Goal: Navigation & Orientation: Find specific page/section

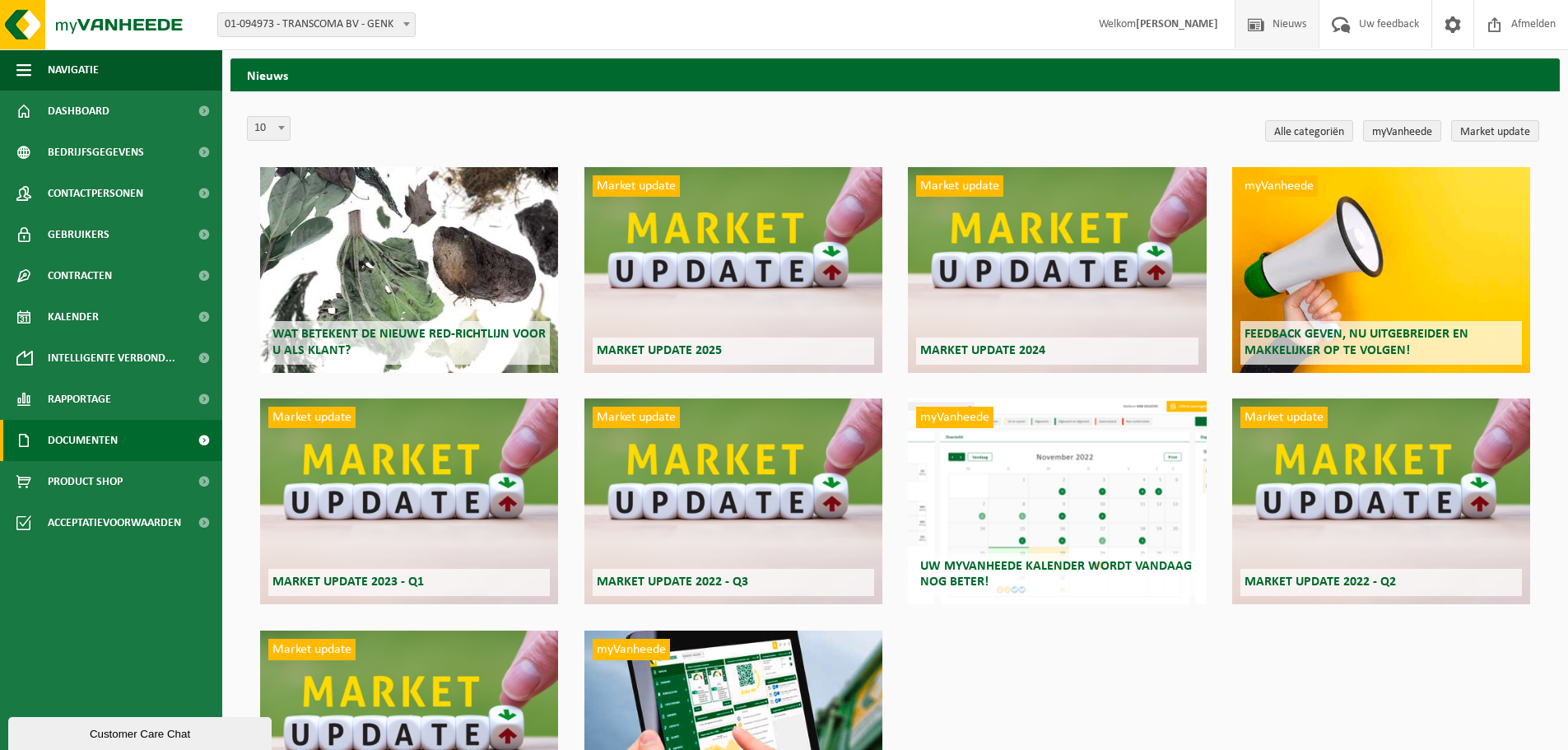
click at [103, 442] on span "Documenten" at bounding box center [82, 440] width 70 height 42
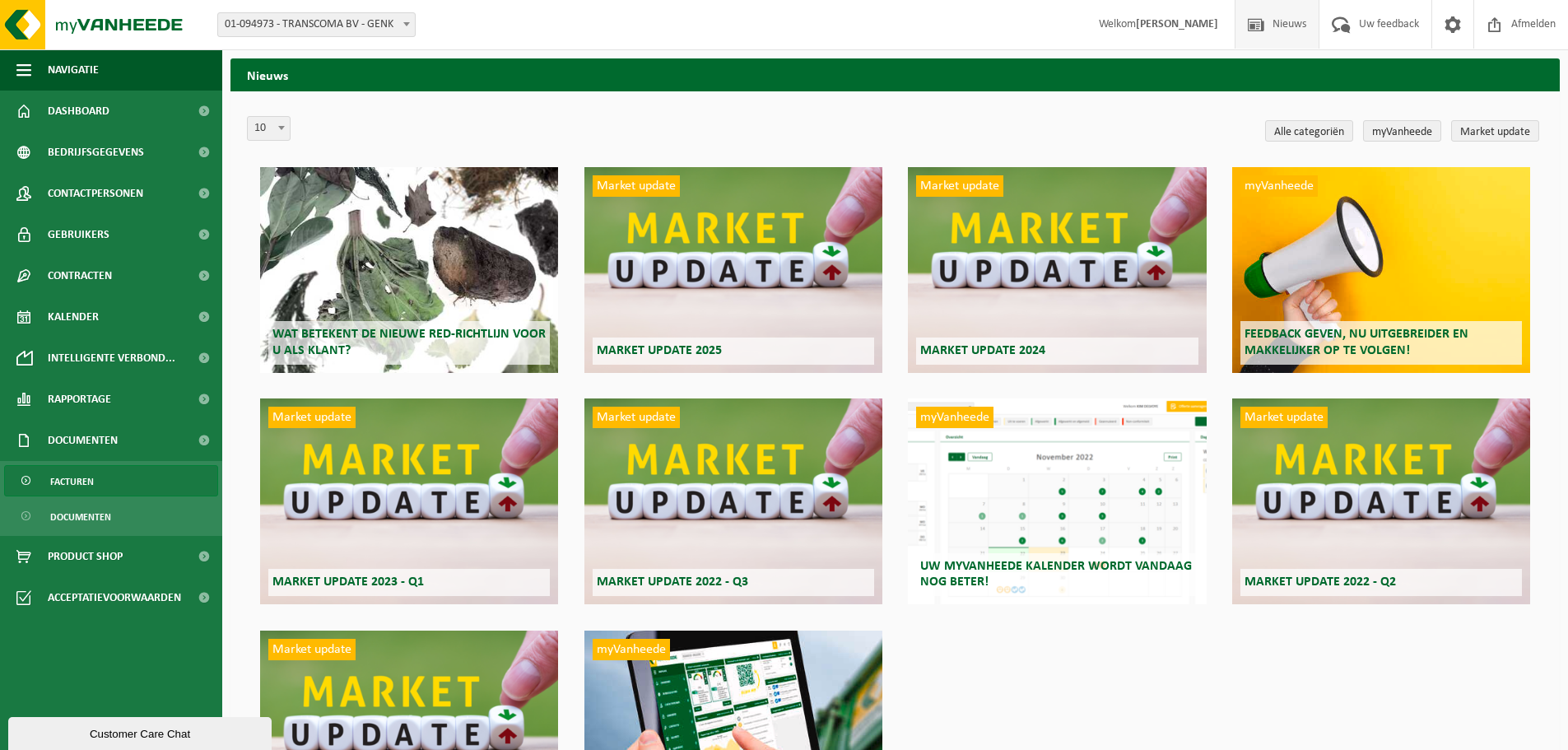
click at [113, 488] on link "Facturen" at bounding box center [111, 480] width 214 height 31
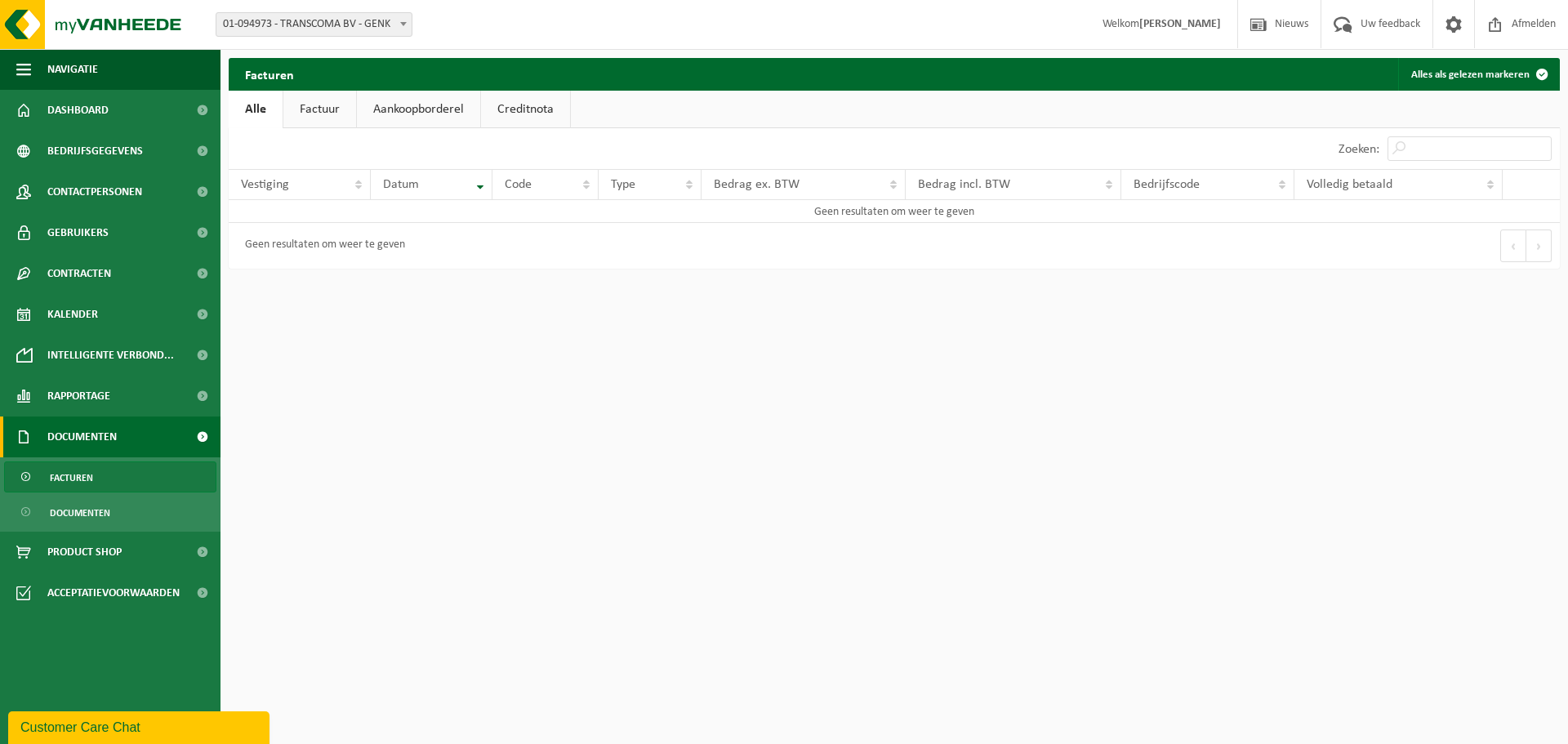
click at [300, 110] on link "Factuur" at bounding box center [319, 109] width 73 height 38
click at [431, 114] on link "Aankoopborderel" at bounding box center [420, 109] width 124 height 38
click at [506, 105] on link "Creditnota" at bounding box center [532, 109] width 89 height 38
click at [79, 500] on span "Documenten" at bounding box center [80, 512] width 61 height 31
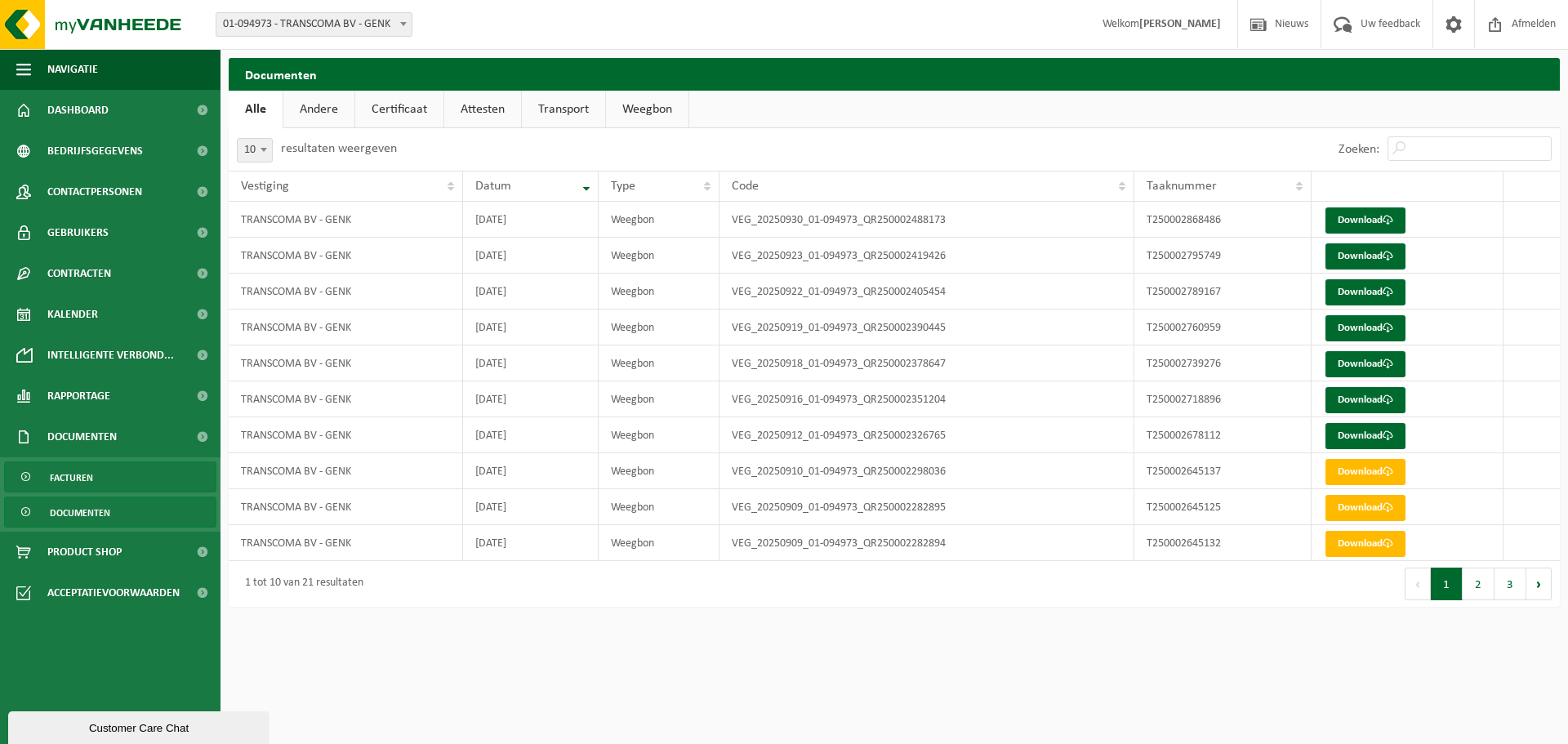
click at [99, 485] on link "Facturen" at bounding box center [110, 476] width 212 height 31
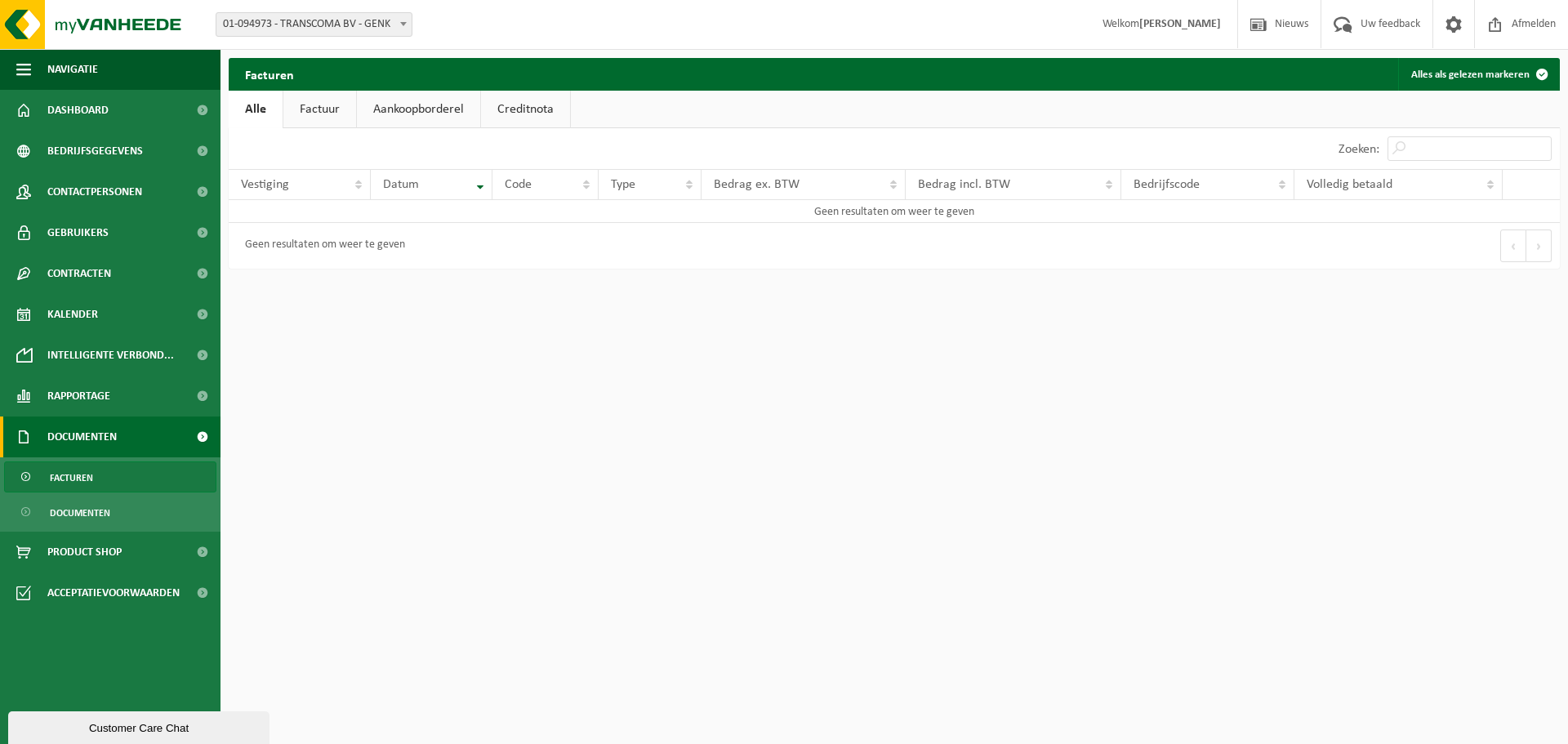
click at [340, 112] on link "Factuur" at bounding box center [319, 109] width 73 height 38
click at [395, 107] on link "Aankoopborderel" at bounding box center [420, 109] width 124 height 38
click at [552, 101] on link "Creditnota" at bounding box center [532, 109] width 89 height 38
click at [121, 512] on link "Documenten" at bounding box center [110, 512] width 212 height 31
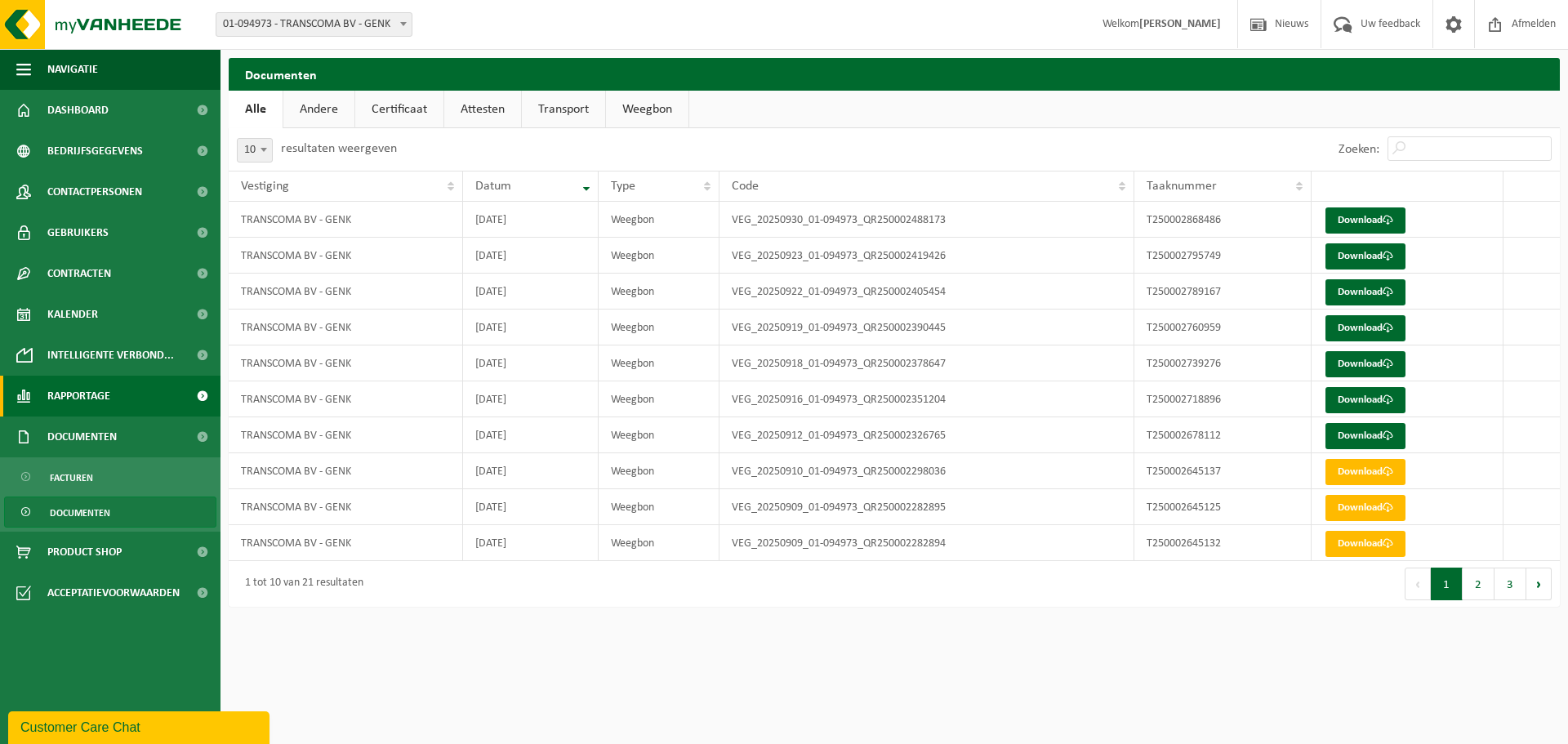
click at [122, 400] on link "Rapportage" at bounding box center [110, 396] width 220 height 41
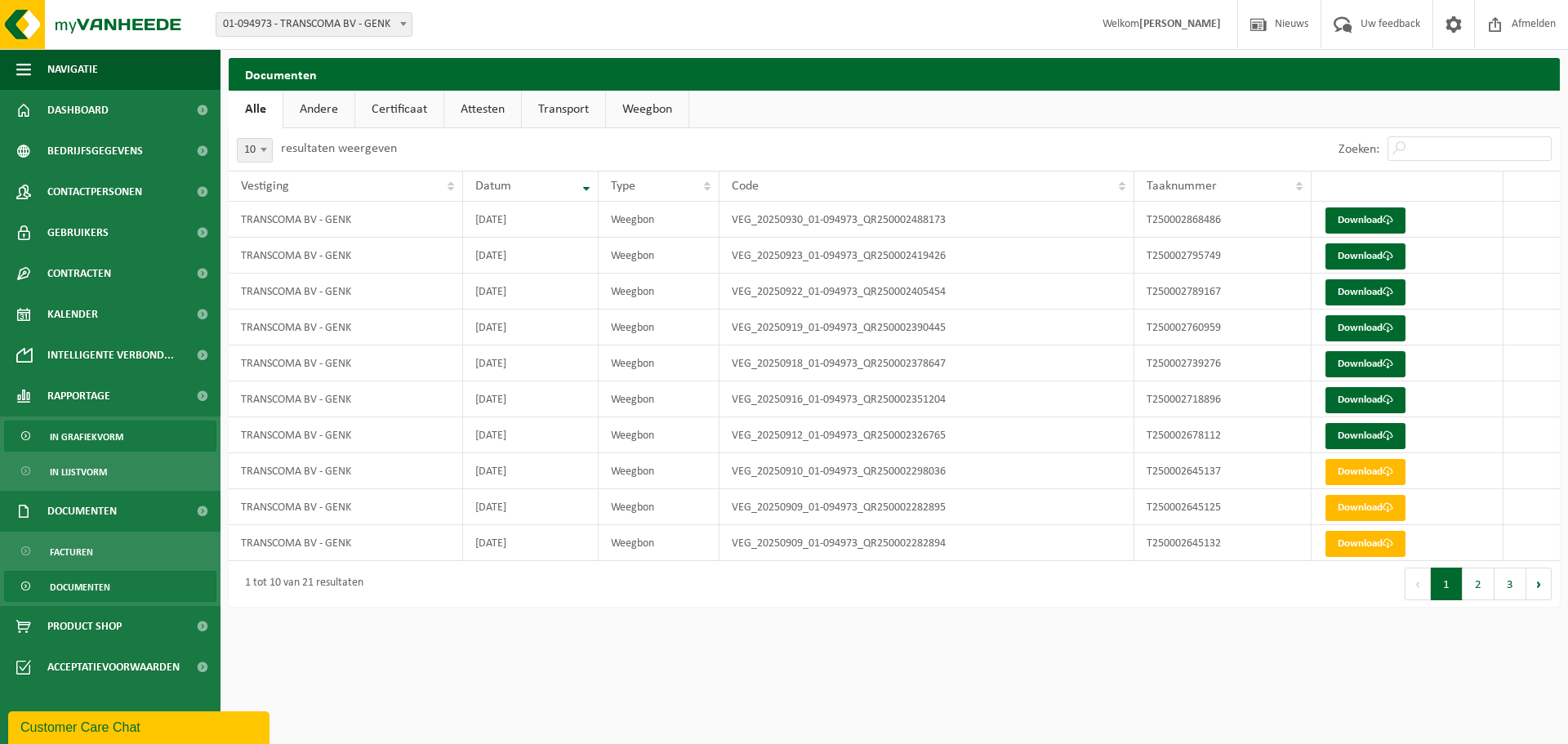
click at [118, 439] on span "In grafiekvorm" at bounding box center [87, 436] width 74 height 31
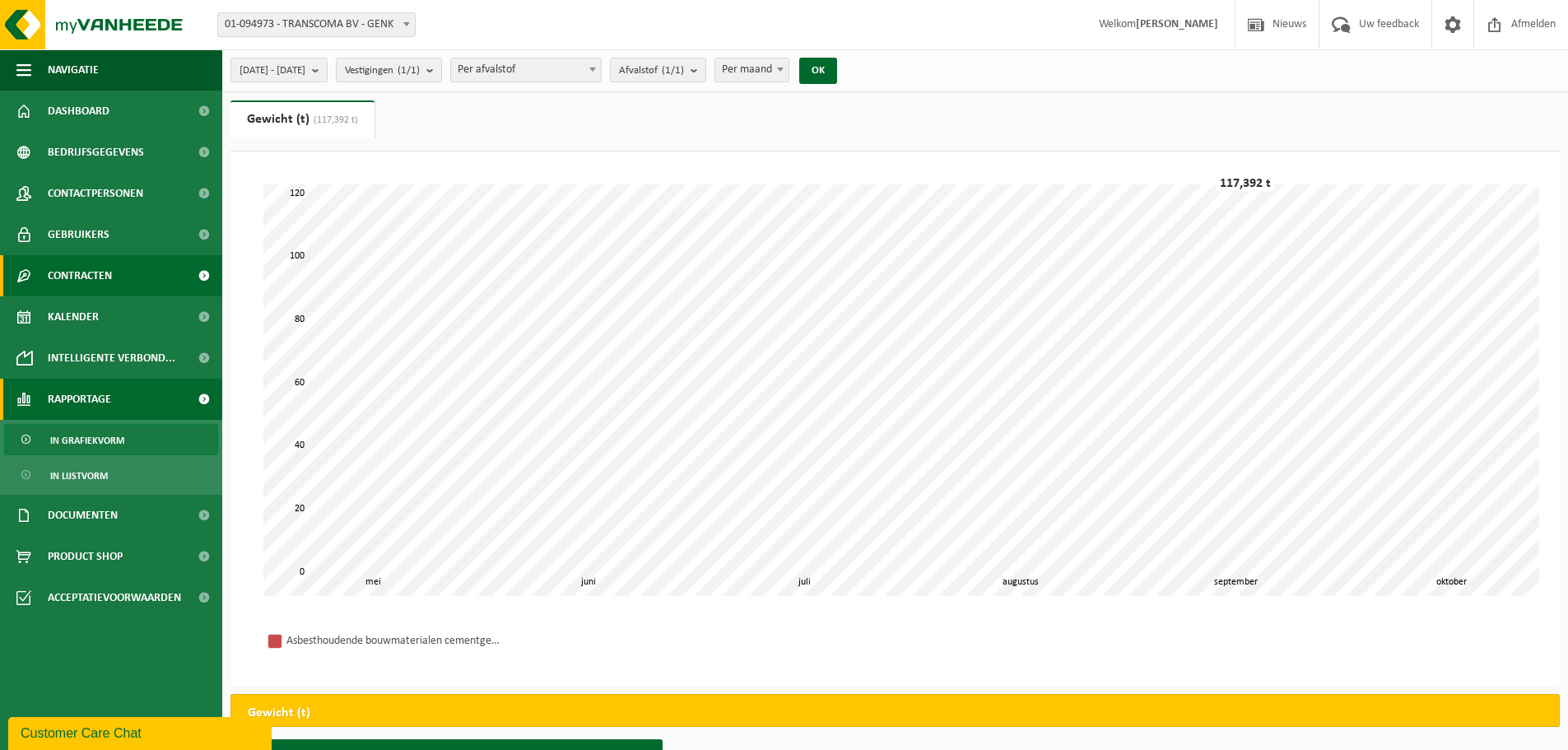
click at [98, 282] on span "Contracten" at bounding box center [80, 276] width 65 height 42
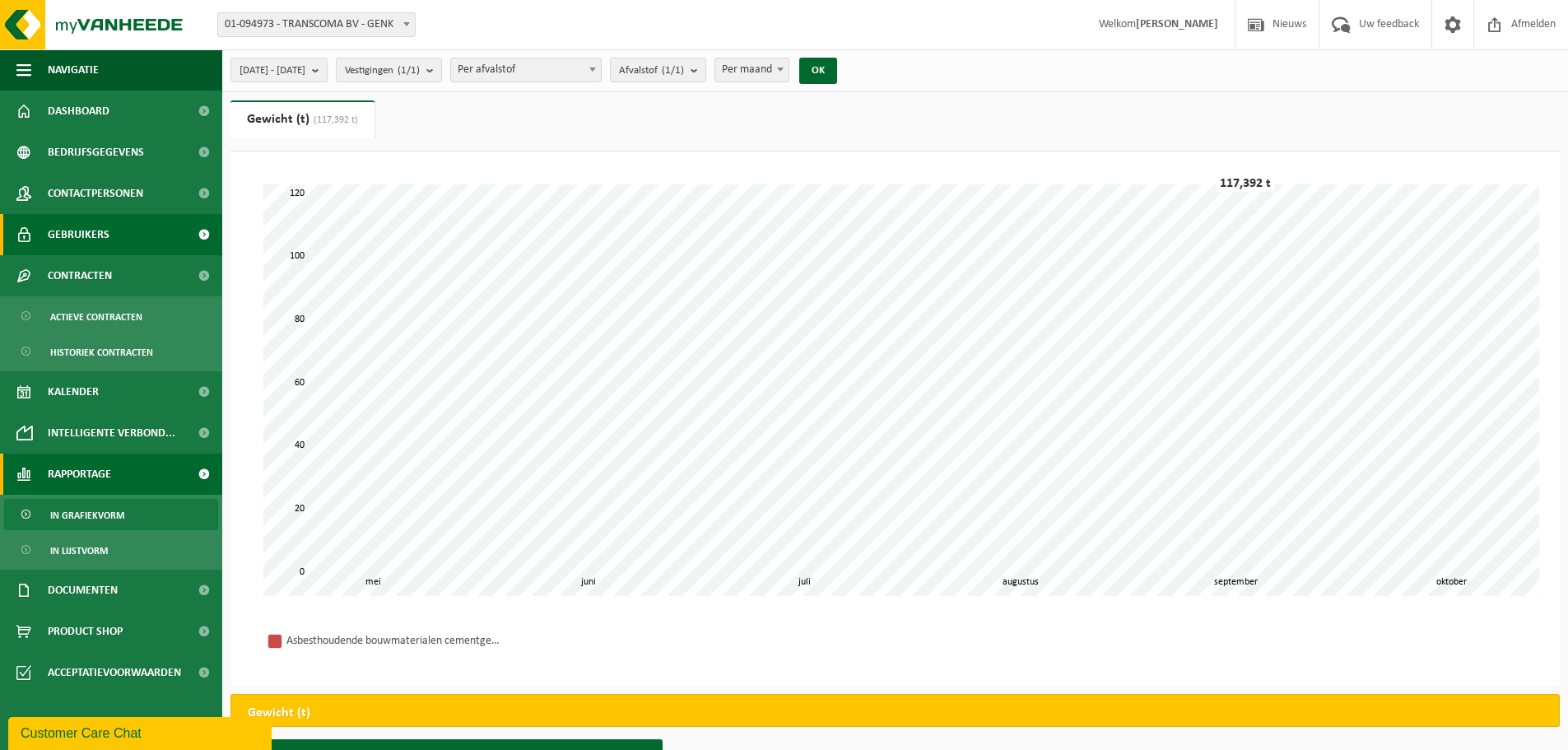
click at [111, 233] on link "Gebruikers" at bounding box center [110, 234] width 222 height 42
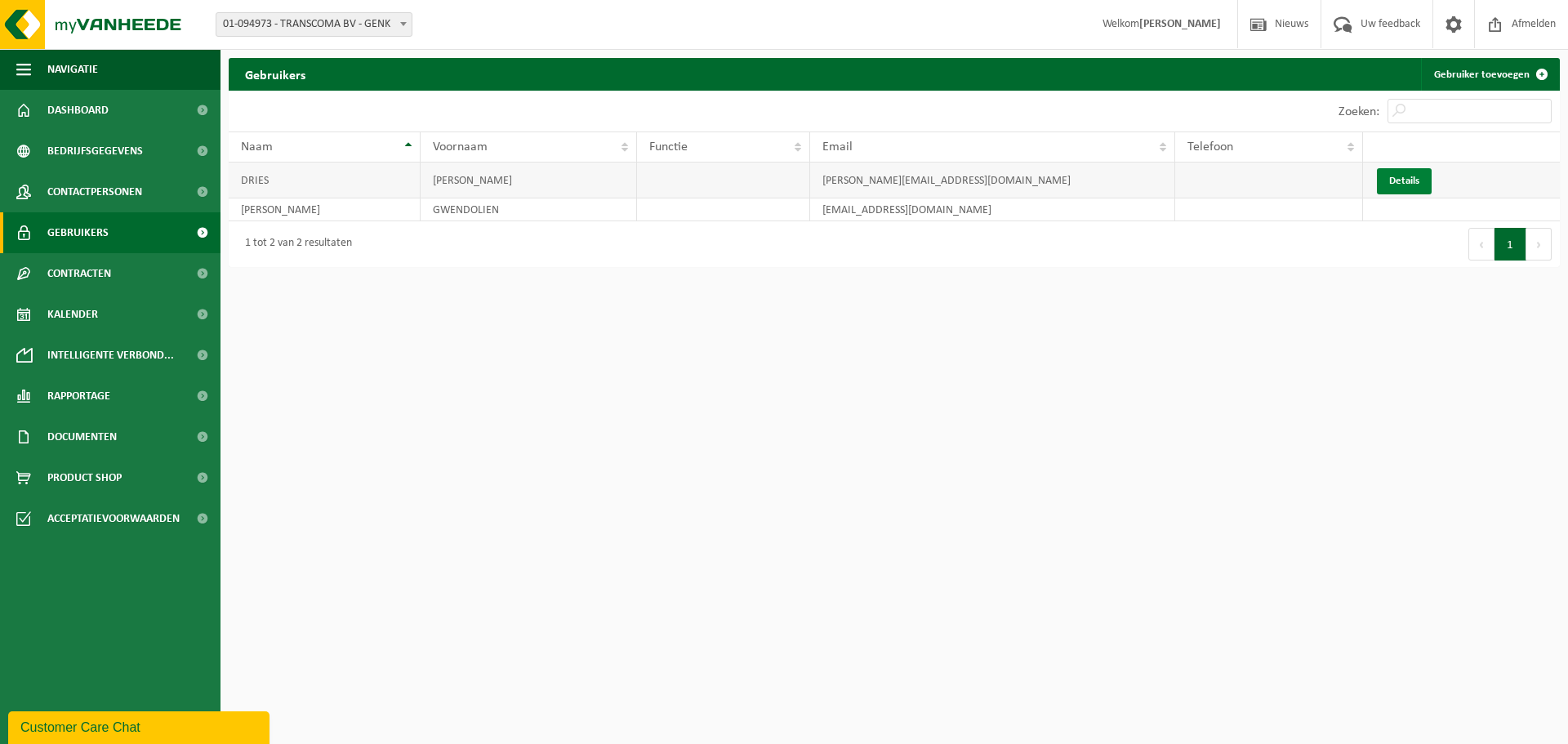
click at [1407, 188] on link "Details" at bounding box center [1404, 182] width 54 height 26
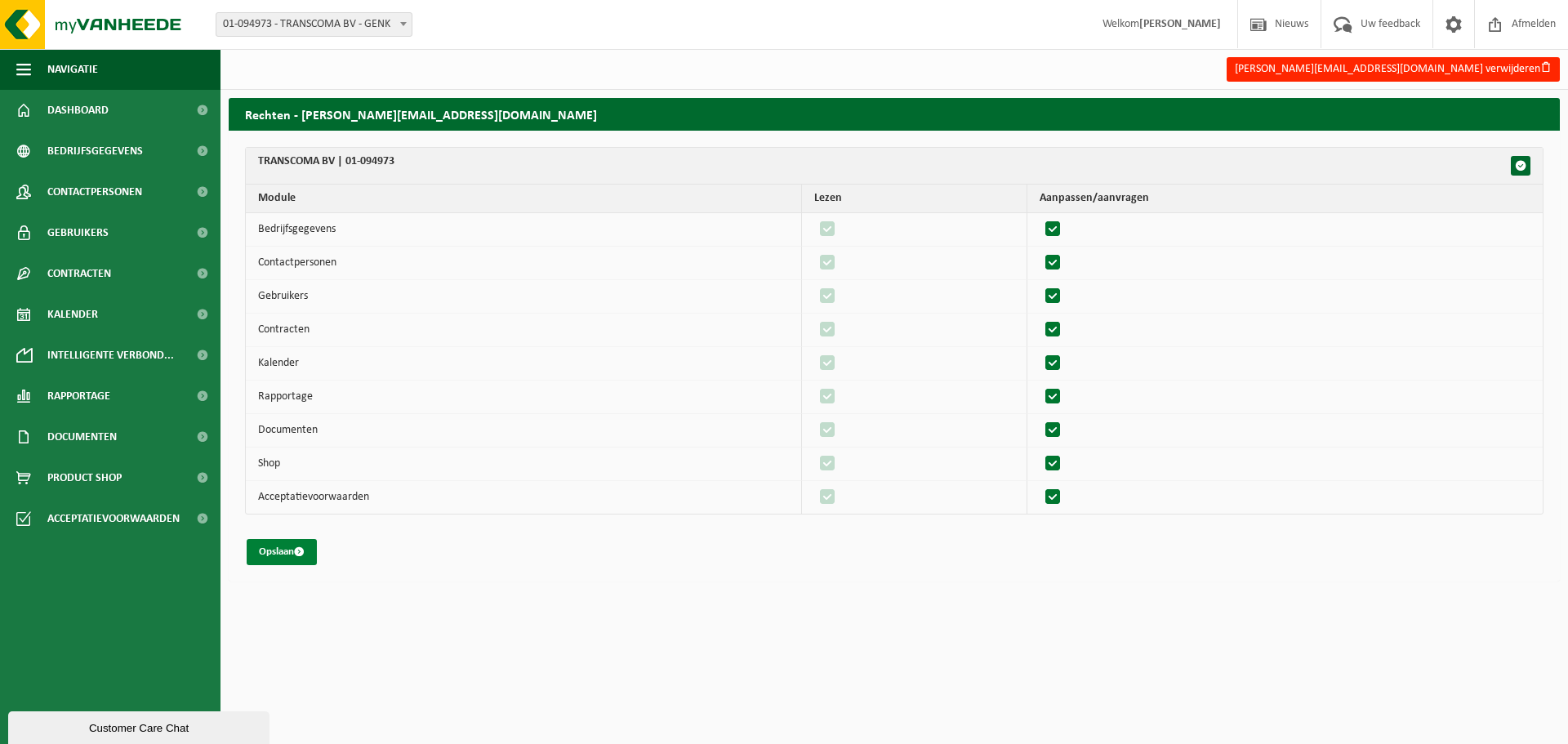
click at [296, 551] on button "Opslaan" at bounding box center [282, 553] width 70 height 26
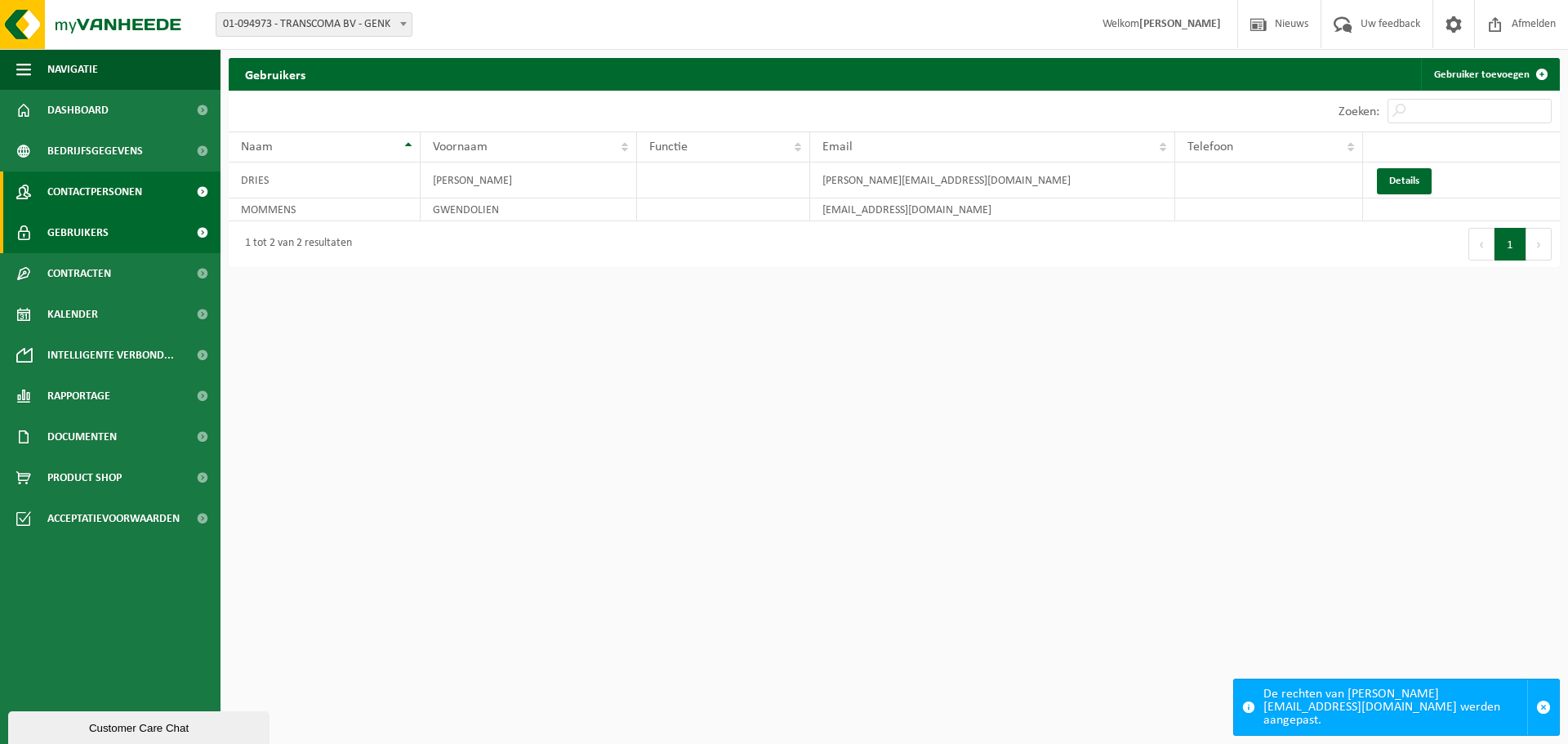
click at [132, 199] on span "Contactpersonen" at bounding box center [95, 192] width 95 height 41
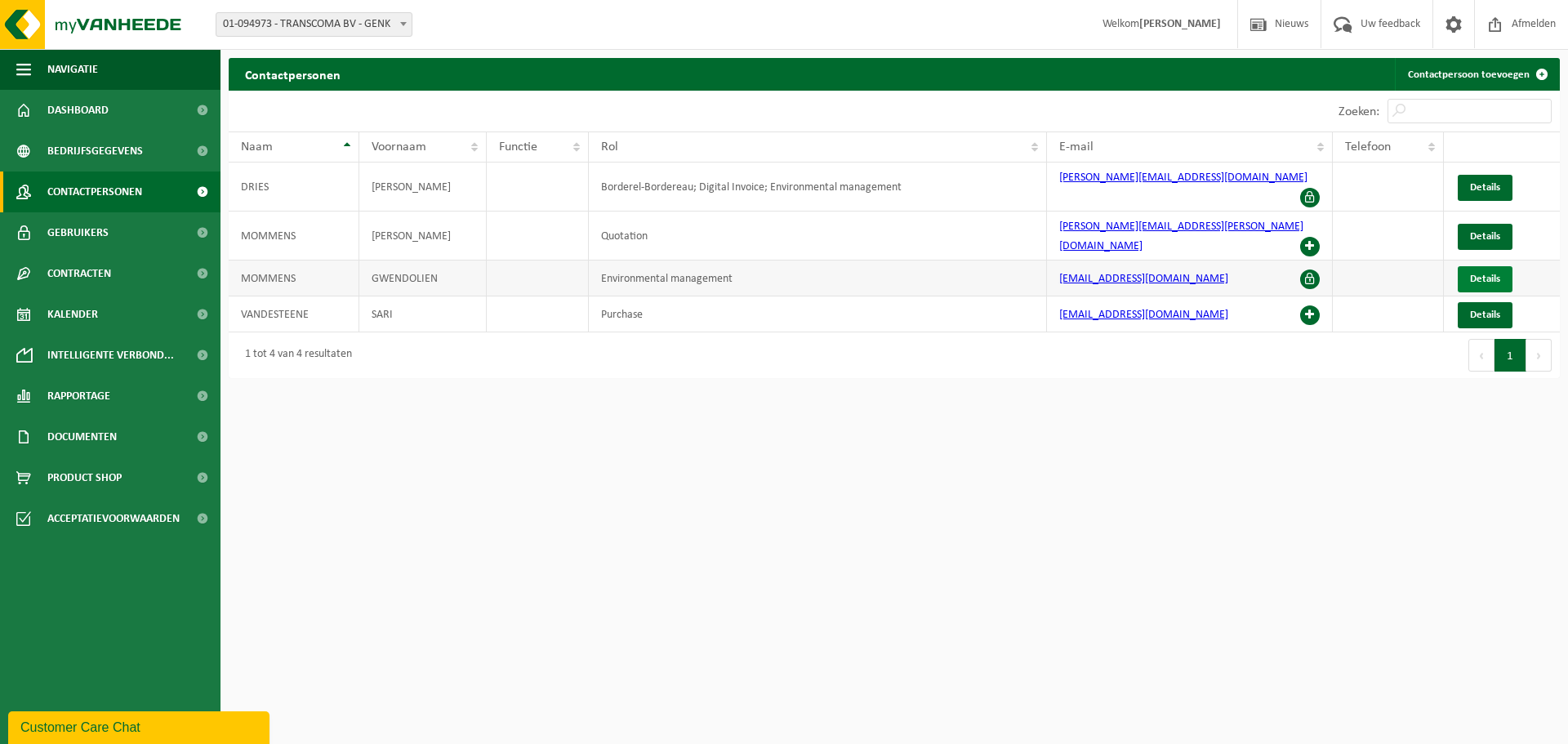
click at [1487, 274] on span "Details" at bounding box center [1485, 279] width 30 height 11
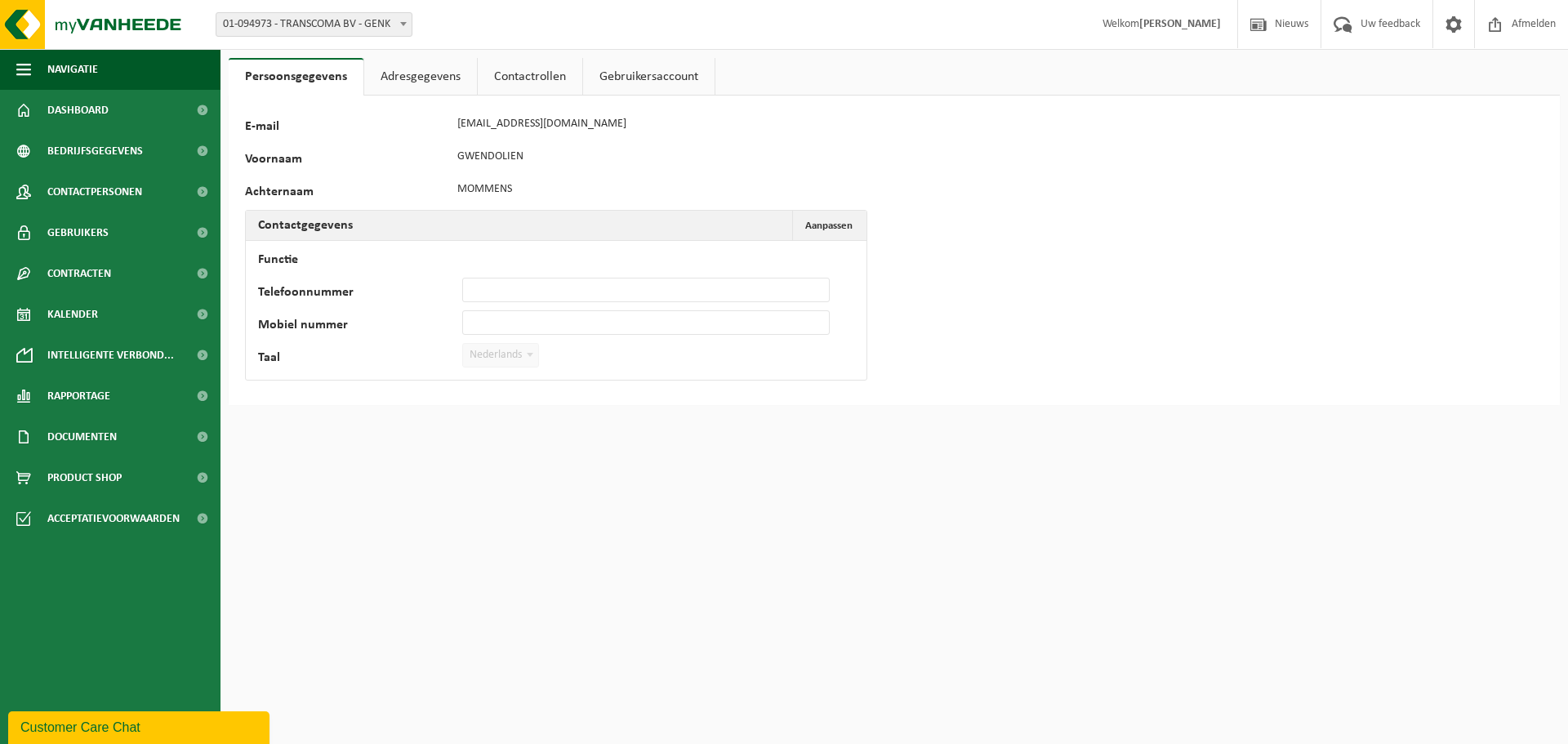
click at [438, 79] on link "Adresgegevens" at bounding box center [420, 76] width 112 height 38
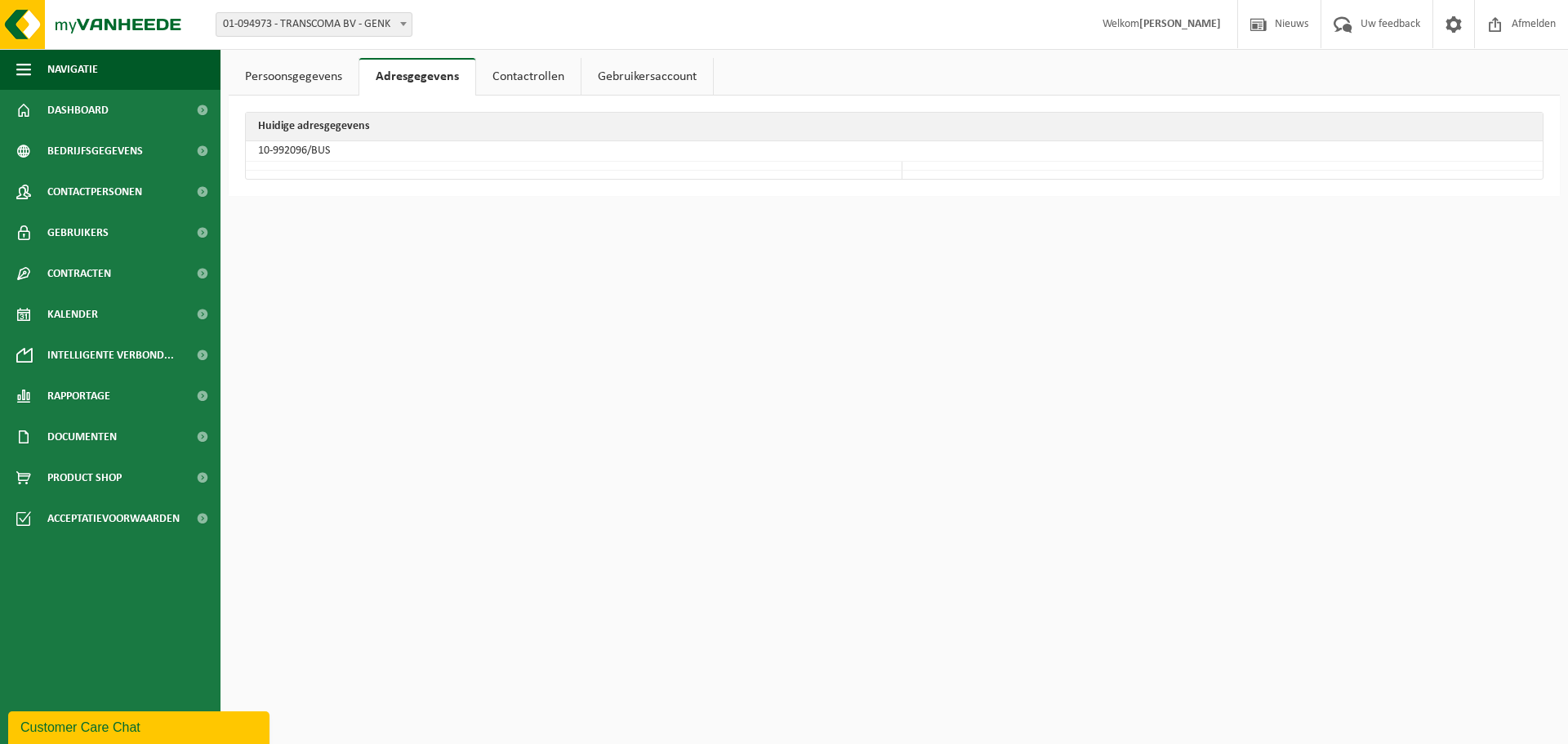
click at [538, 74] on link "Contactrollen" at bounding box center [528, 76] width 104 height 38
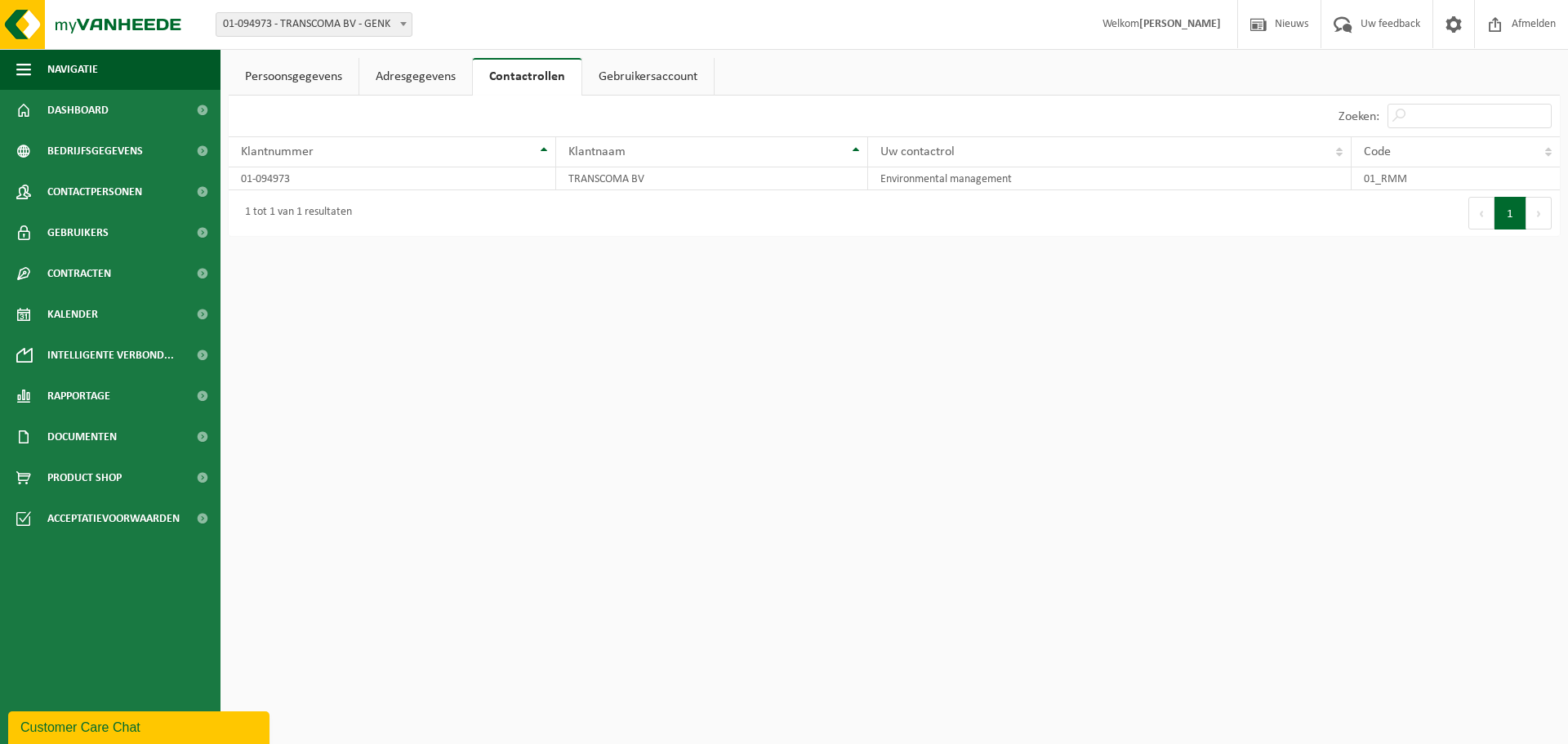
click at [652, 68] on link "Gebruikersaccount" at bounding box center [648, 76] width 132 height 38
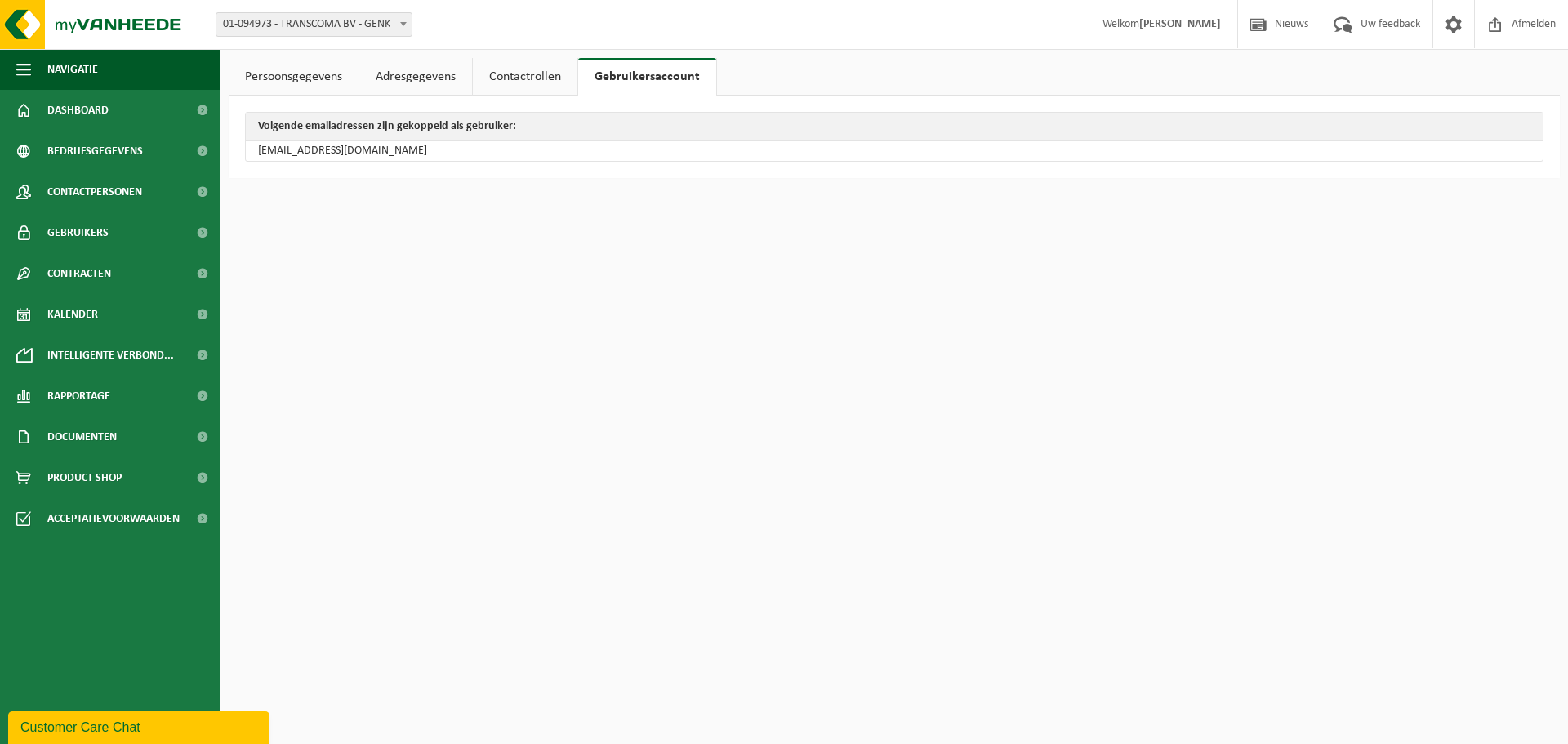
click at [297, 83] on link "Persoonsgegevens" at bounding box center [294, 76] width 130 height 38
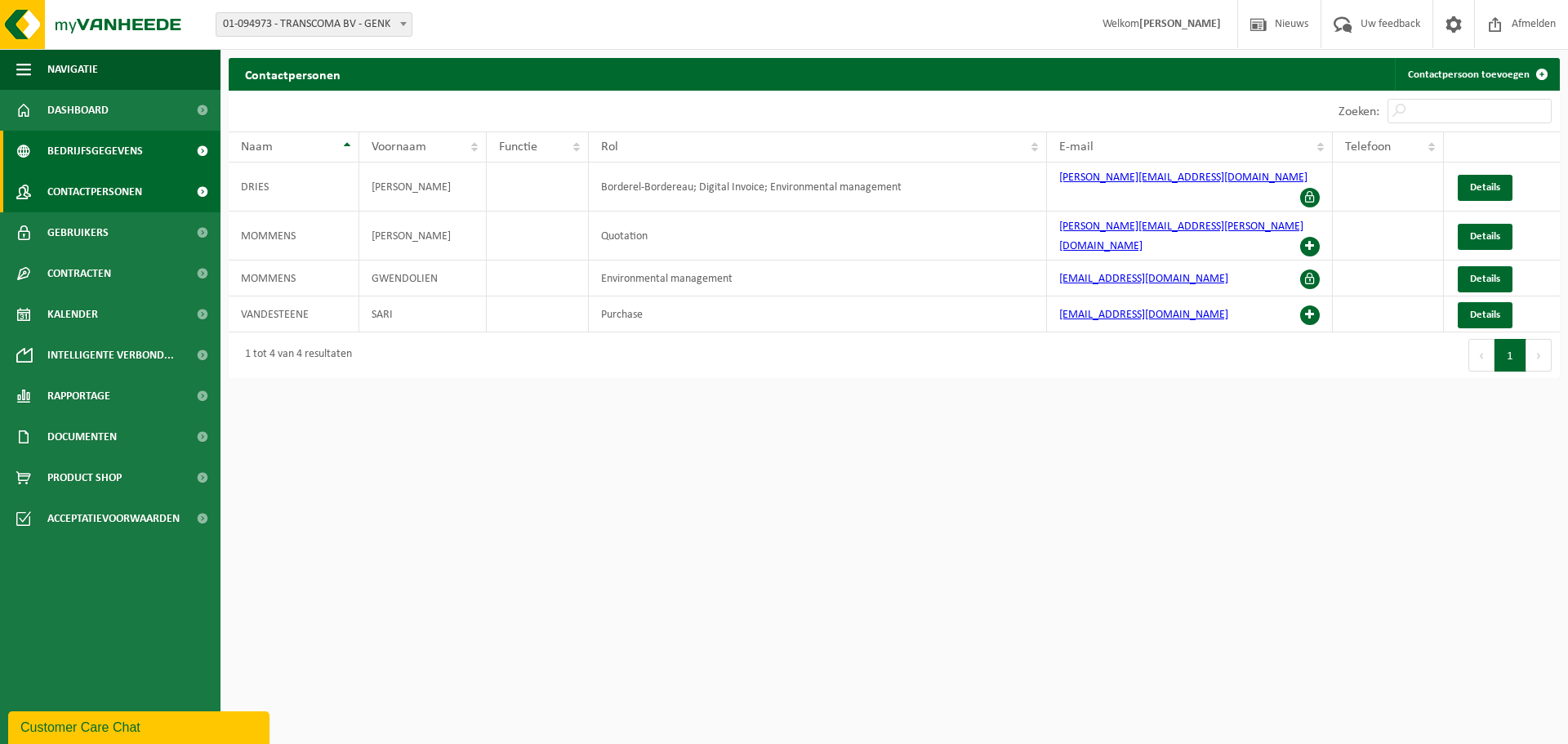
click at [114, 151] on span "Bedrijfsgegevens" at bounding box center [95, 151] width 96 height 41
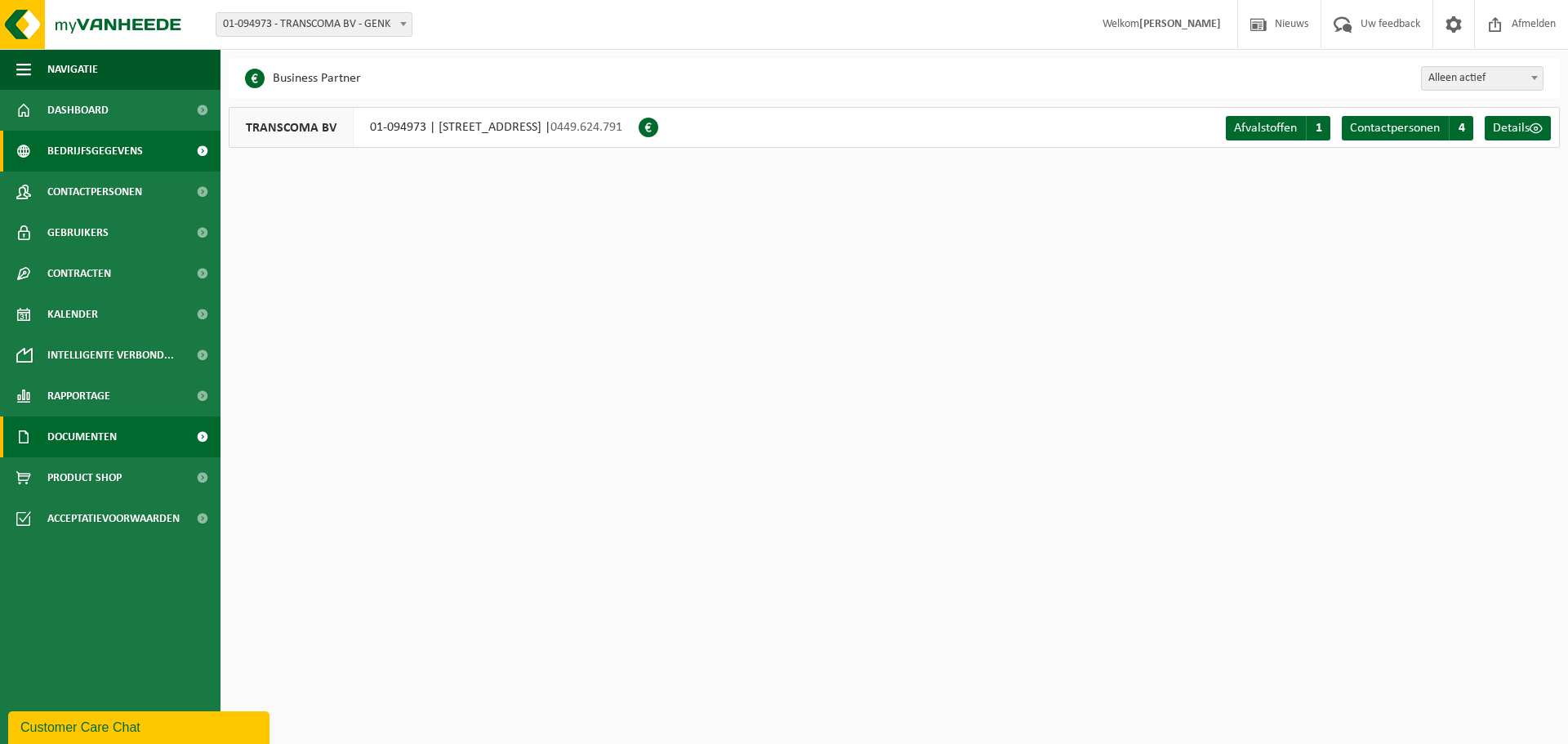
click at [134, 424] on link "Documenten" at bounding box center [110, 437] width 220 height 41
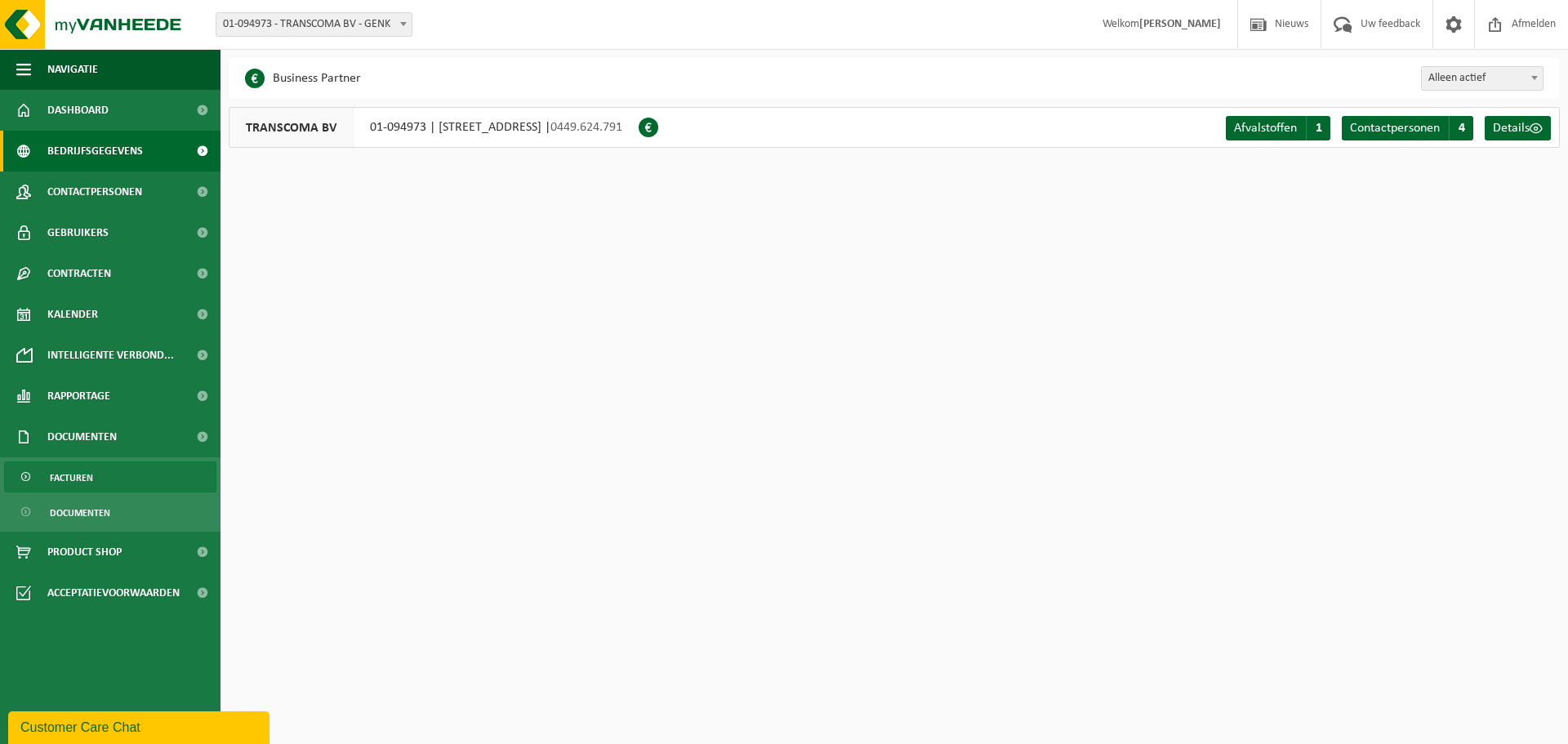
click at [129, 478] on link "Facturen" at bounding box center [110, 476] width 212 height 31
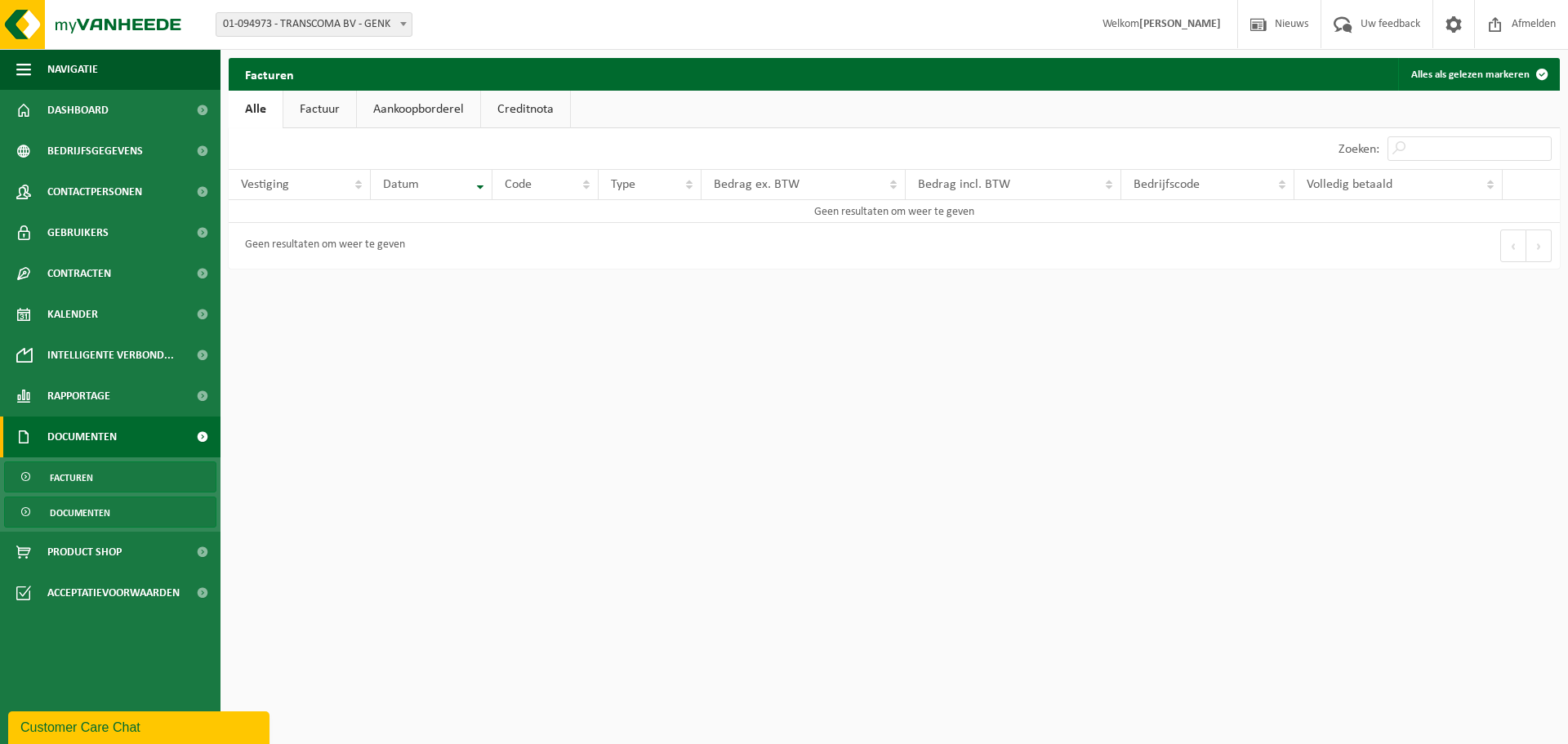
click at [136, 516] on link "Documenten" at bounding box center [110, 512] width 212 height 31
